Goal: Task Accomplishment & Management: Manage account settings

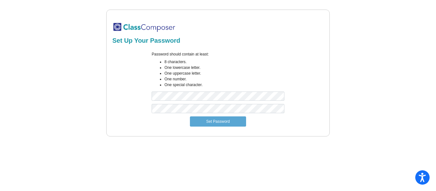
click at [221, 88] on li "One special character." at bounding box center [224, 85] width 120 height 6
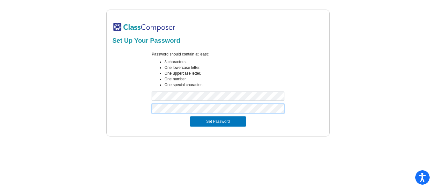
click at [190, 117] on button "Set Password" at bounding box center [218, 122] width 56 height 10
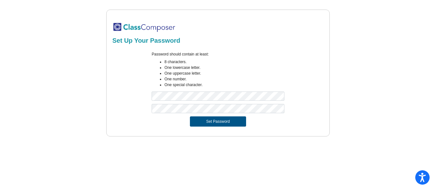
click at [209, 124] on button "Set Password" at bounding box center [218, 122] width 56 height 10
click at [205, 122] on button "Set Password" at bounding box center [218, 122] width 56 height 10
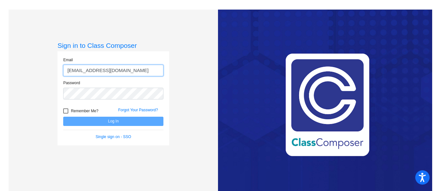
type input "[EMAIL_ADDRESS][DOMAIN_NAME]"
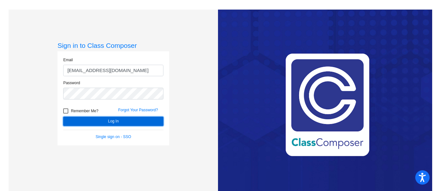
click at [115, 120] on button "Log In" at bounding box center [113, 121] width 100 height 9
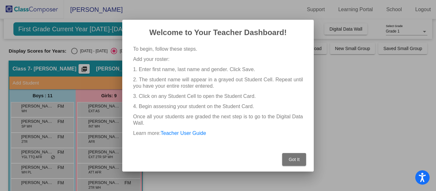
click at [287, 156] on button "Got It" at bounding box center [294, 159] width 24 height 13
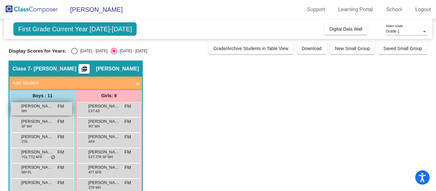
click at [55, 110] on div "[PERSON_NAME] [PERSON_NAME] FM lock do_not_disturb_alt" at bounding box center [41, 109] width 61 height 13
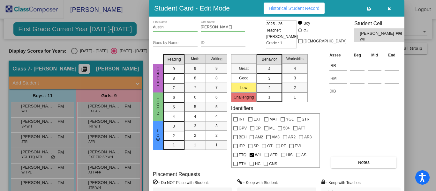
click at [201, 161] on mat-selection-list "Math 9 8 7 6 5 4 3 2 1" at bounding box center [195, 110] width 21 height 117
click at [390, 10] on icon "button" at bounding box center [390, 8] width 4 height 4
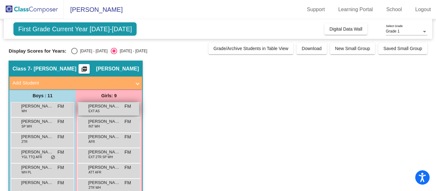
click at [103, 113] on div "[PERSON_NAME] EXT AS FM lock do_not_disturb_alt" at bounding box center [108, 109] width 61 height 13
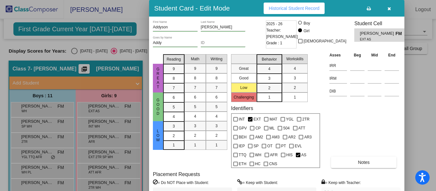
click at [389, 8] on icon "button" at bounding box center [390, 8] width 4 height 4
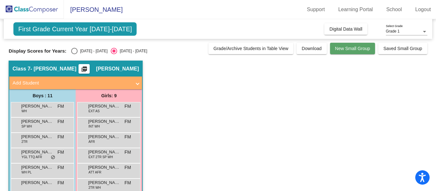
click at [343, 50] on span "New Small Group" at bounding box center [352, 48] width 35 height 5
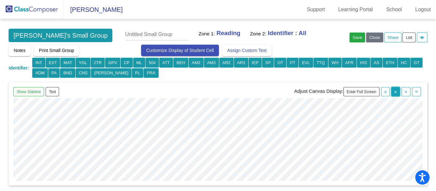
click at [395, 92] on icon "button" at bounding box center [396, 92] width 2 height 4
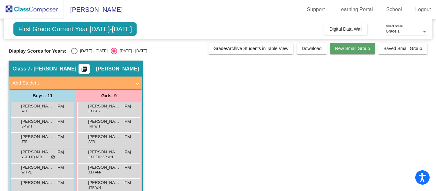
click at [343, 50] on span "New Small Group" at bounding box center [352, 48] width 35 height 5
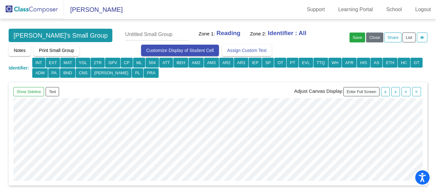
scroll to position [0, 609]
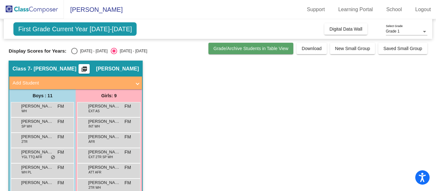
click at [233, 54] on button "Grade/Archive Students in Table View" at bounding box center [251, 48] width 85 height 11
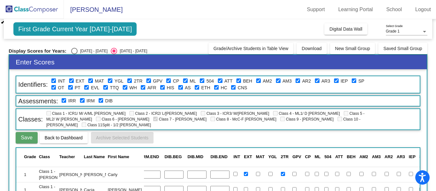
click at [72, 50] on div "Select an option" at bounding box center [74, 51] width 6 height 6
click at [74, 54] on input "[DATE] - [DATE]" at bounding box center [74, 54] width 0 height 0
radio input "true"
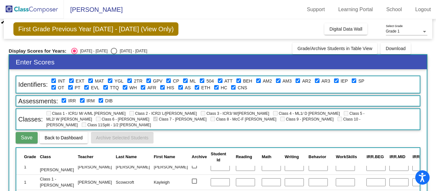
scroll to position [202, 0]
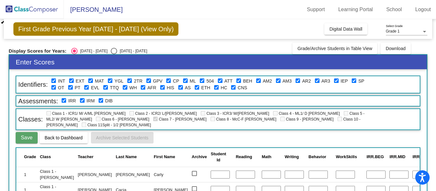
click at [111, 53] on div "Select an option" at bounding box center [114, 51] width 6 height 6
click at [114, 54] on input "[DATE] - [DATE]" at bounding box center [114, 54] width 0 height 0
radio input "true"
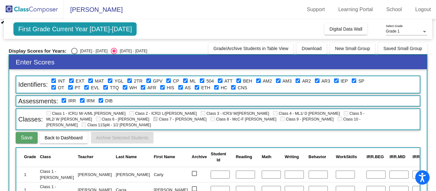
click at [31, 11] on img at bounding box center [32, 9] width 64 height 19
click at [36, 9] on img at bounding box center [32, 9] width 64 height 19
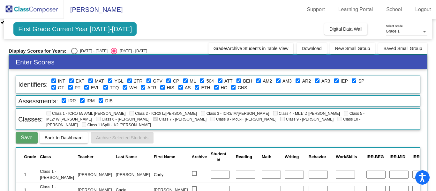
click at [246, 32] on div "First Grade Current Year [DATE]-[DATE] Add, Move, or Retain Students Off On Inc…" at bounding box center [218, 29] width 428 height 20
click at [110, 6] on span "[PERSON_NAME]" at bounding box center [93, 9] width 59 height 10
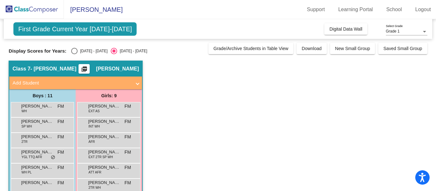
click at [413, 31] on div "Grade 1" at bounding box center [404, 31] width 36 height 4
click at [333, 123] on div at bounding box center [218, 95] width 436 height 191
